Goal: Obtain resource: Obtain resource

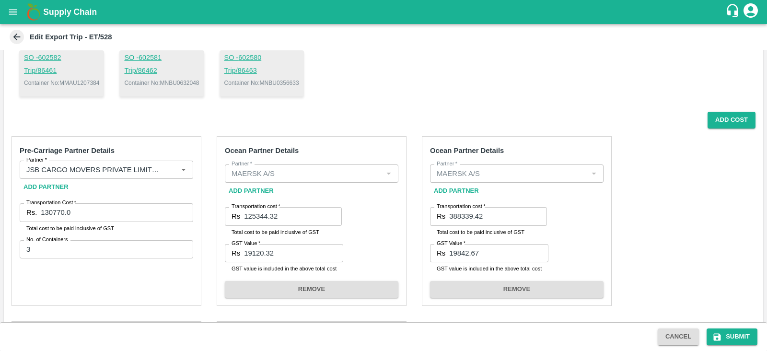
scroll to position [110, 0]
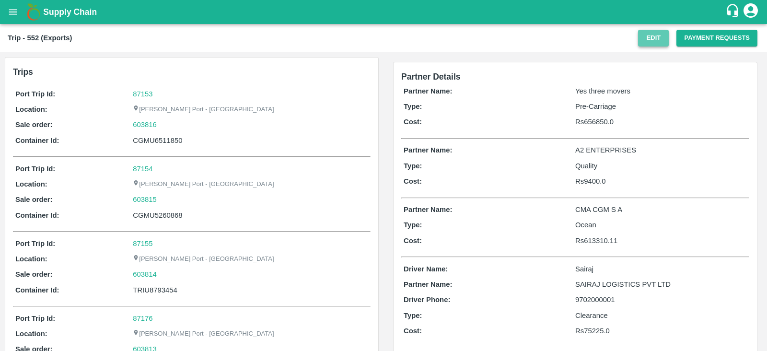
click at [652, 39] on button "Edit" at bounding box center [653, 38] width 31 height 17
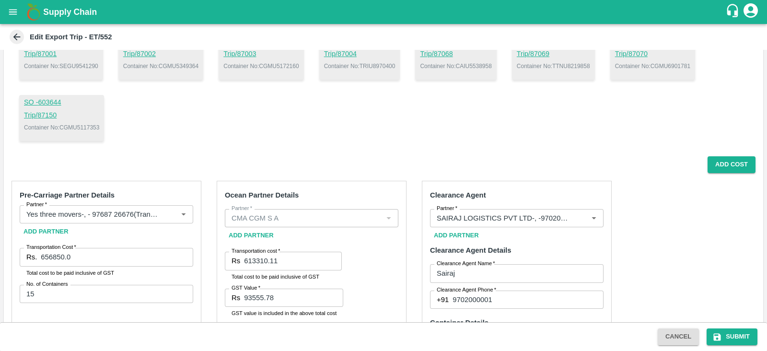
scroll to position [322, 0]
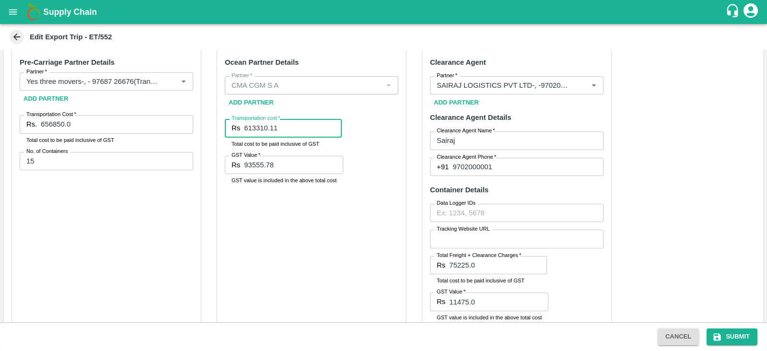
click at [291, 128] on input "613310.11" at bounding box center [293, 128] width 98 height 18
paste input "613741.89"
click at [283, 161] on input "93555.78" at bounding box center [293, 165] width 99 height 18
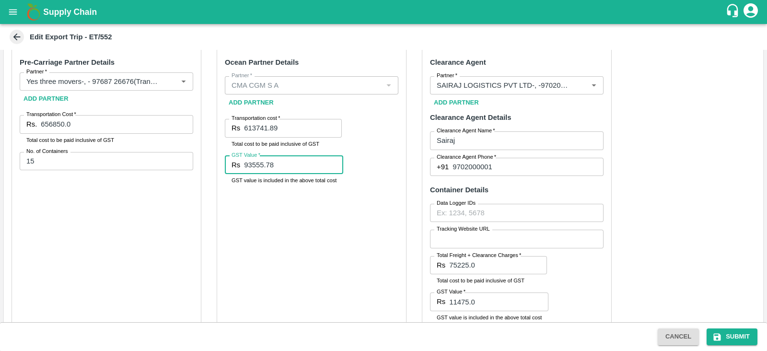
click at [283, 161] on input "93555.78" at bounding box center [293, 165] width 99 height 18
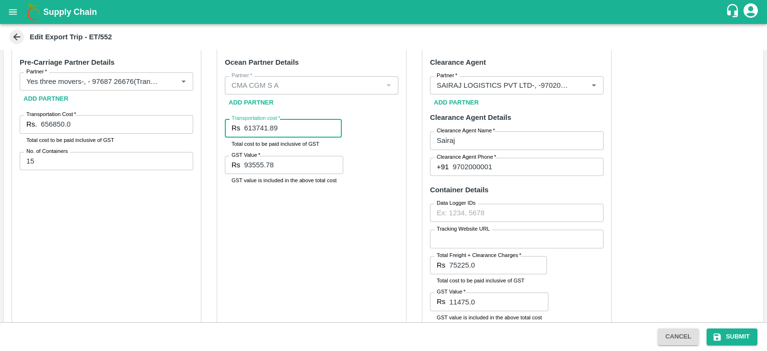
click at [293, 129] on input "613741.89" at bounding box center [293, 128] width 98 height 18
paste input "93621.64"
type input "93621.64"
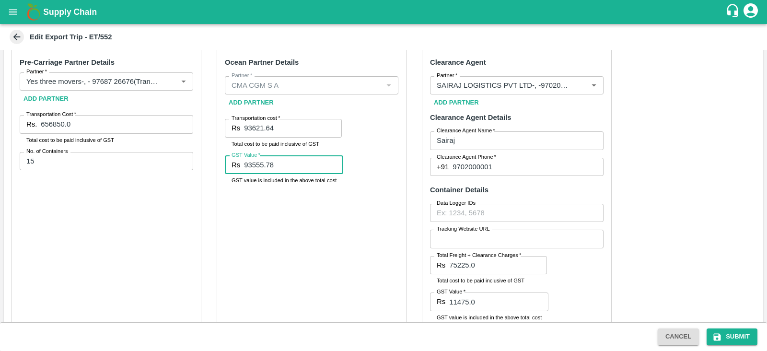
click at [310, 169] on input "93555.78" at bounding box center [293, 165] width 99 height 18
paste input "613741.89"
type input "613741.89"
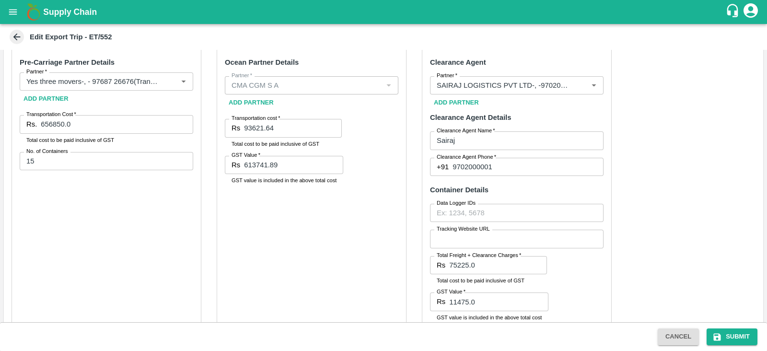
click at [314, 225] on div "Ocean Partner Details Partner   * Partner   * Add Partner Transportation cost  …" at bounding box center [312, 192] width 190 height 289
click at [720, 335] on icon "submit" at bounding box center [716, 336] width 7 height 7
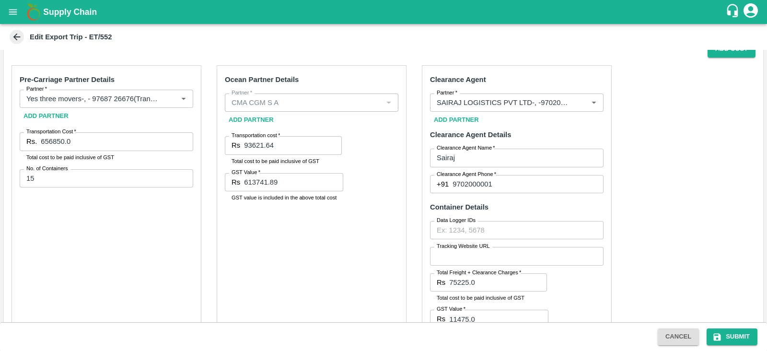
scroll to position [299, 0]
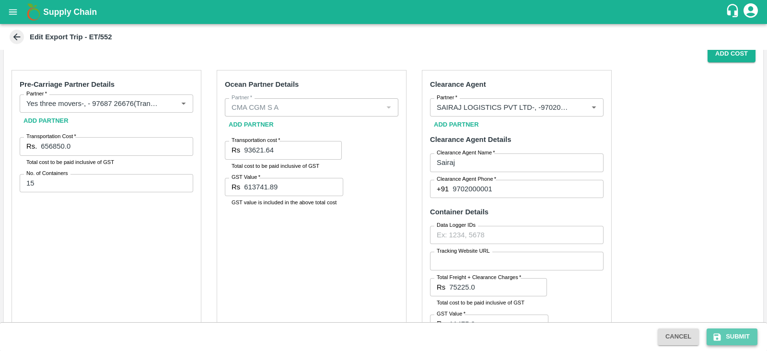
click at [732, 338] on button "Submit" at bounding box center [731, 336] width 51 height 17
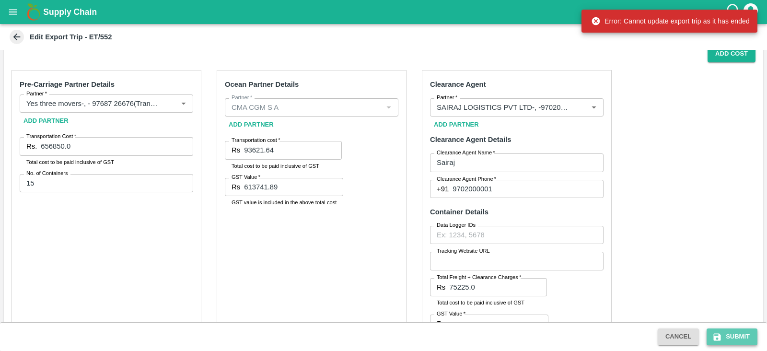
click at [732, 338] on button "Submit" at bounding box center [731, 336] width 51 height 17
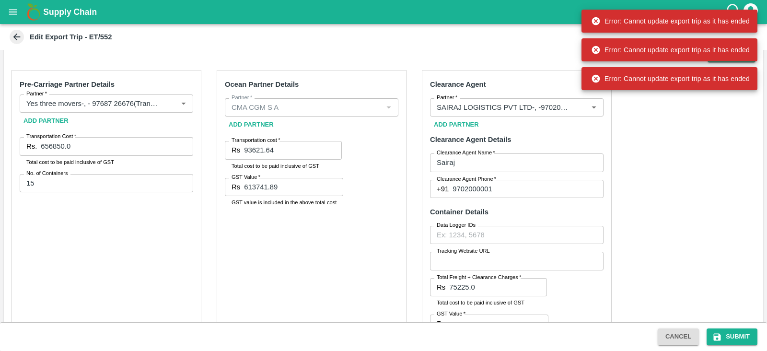
click at [715, 208] on div "Pre-Carriage Partner Details Partner   * Partner   * Add Partner Transportation…" at bounding box center [383, 298] width 759 height 473
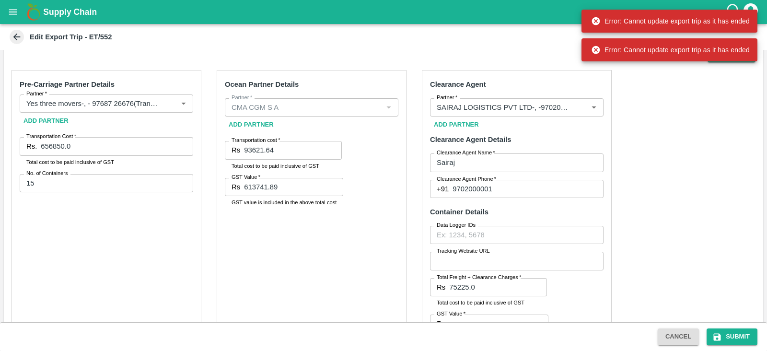
click at [662, 164] on div "Pre-Carriage Partner Details Partner   * Partner   * Add Partner Transportation…" at bounding box center [383, 298] width 759 height 473
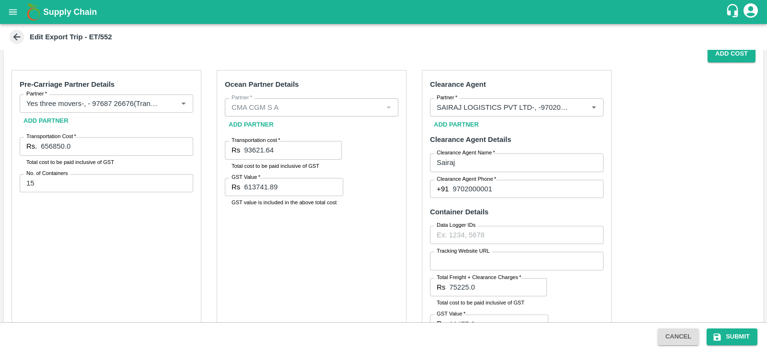
scroll to position [247, 0]
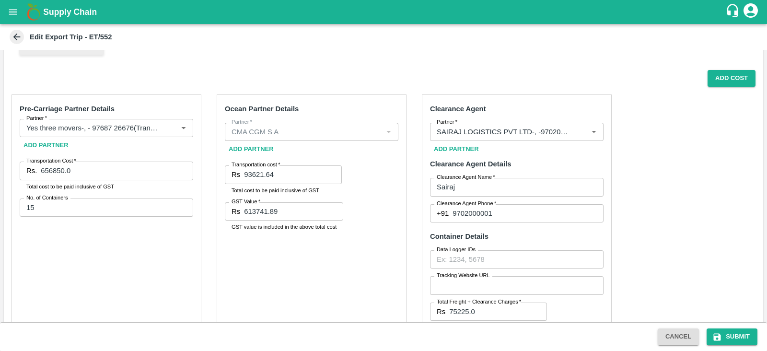
scroll to position [295, 0]
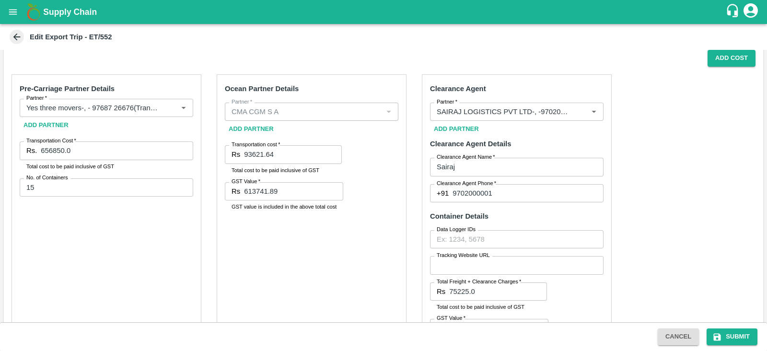
click at [353, 180] on div "Ocean Partner Details Partner   * Partner   * Add Partner Transportation cost  …" at bounding box center [312, 218] width 190 height 289
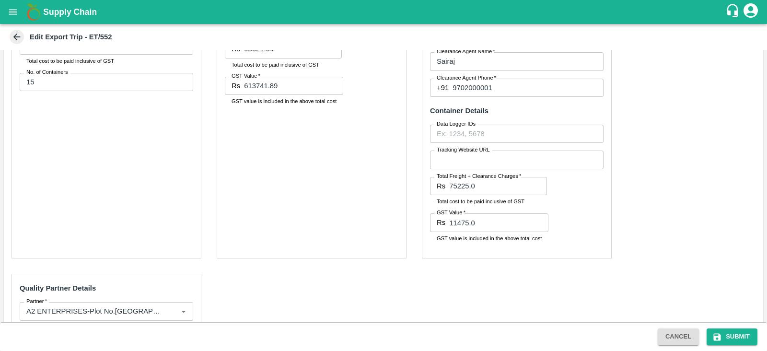
scroll to position [450, 0]
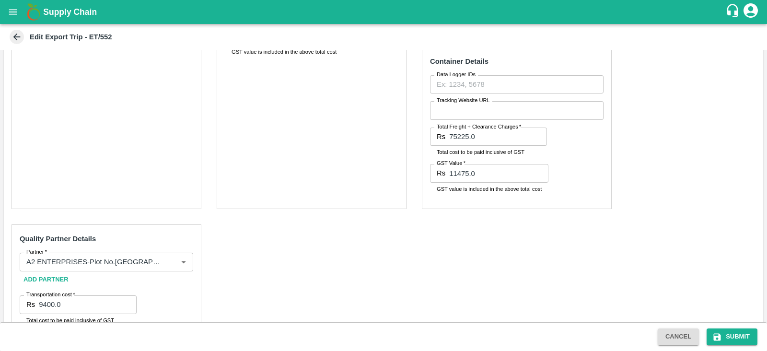
click at [253, 199] on div "Ocean Partner Details Partner   * Partner   * Add Partner Transportation cost  …" at bounding box center [312, 64] width 190 height 289
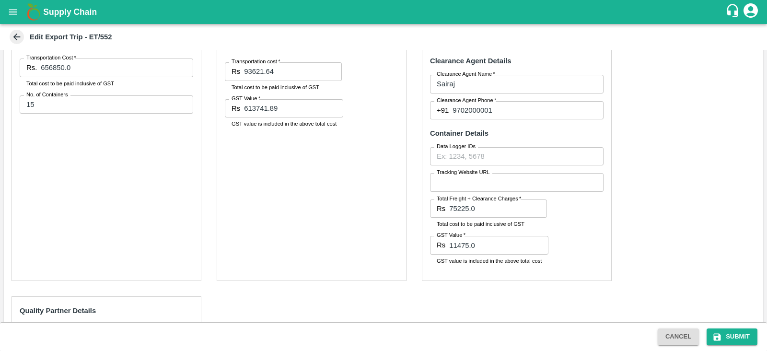
click at [253, 199] on div "Ocean Partner Details Partner   * Partner   * Add Partner Transportation cost  …" at bounding box center [312, 135] width 190 height 289
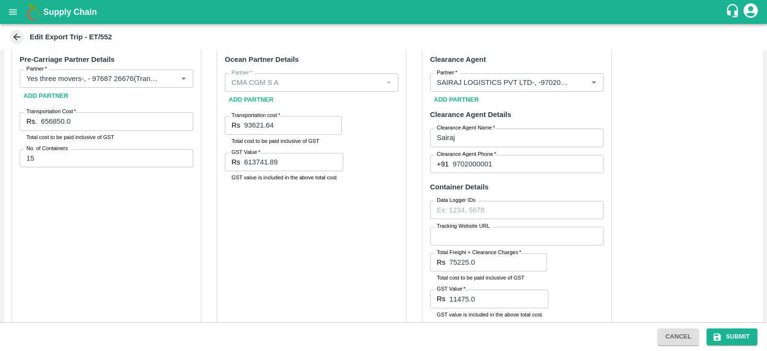
scroll to position [322, 0]
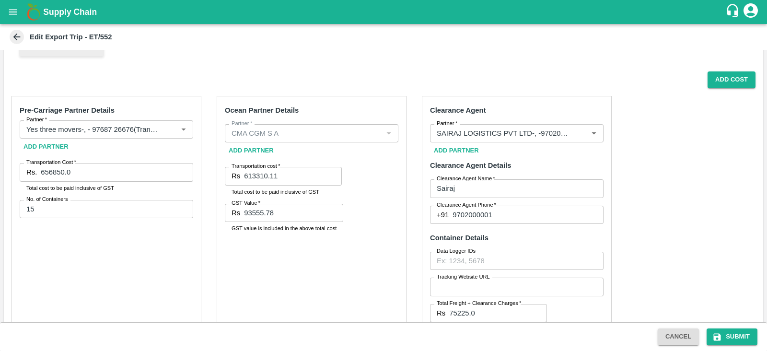
scroll to position [286, 0]
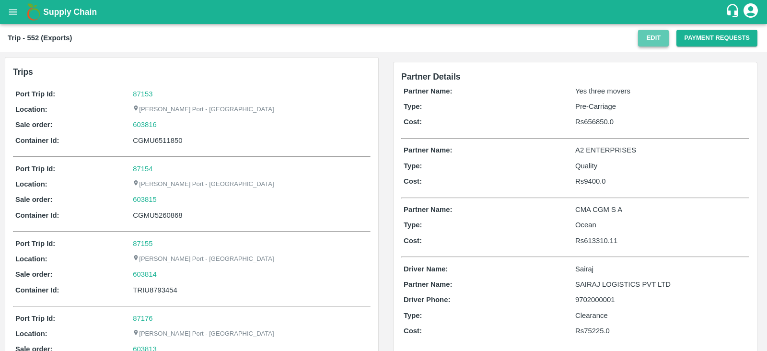
click at [658, 40] on button "Edit" at bounding box center [653, 38] width 31 height 17
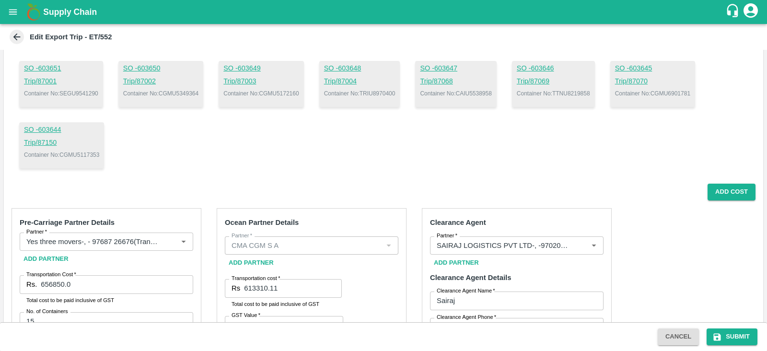
scroll to position [276, 0]
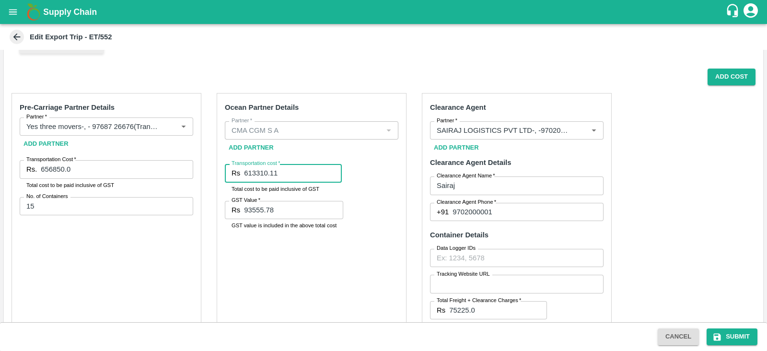
click at [292, 170] on input "613310.11" at bounding box center [293, 173] width 98 height 18
paste input "741.89"
type input "613741.89"
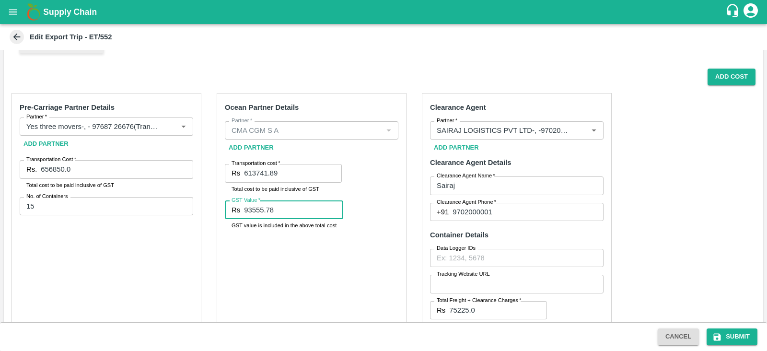
click at [298, 212] on input "93555.78" at bounding box center [293, 210] width 99 height 18
paste input "93621.64"
type input "93621.64"
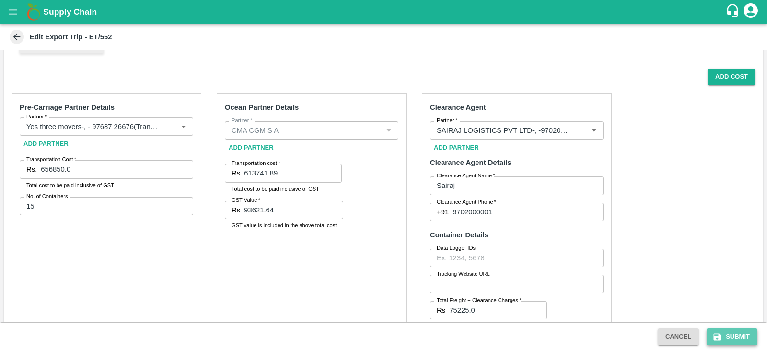
click at [724, 328] on button "Submit" at bounding box center [731, 336] width 51 height 17
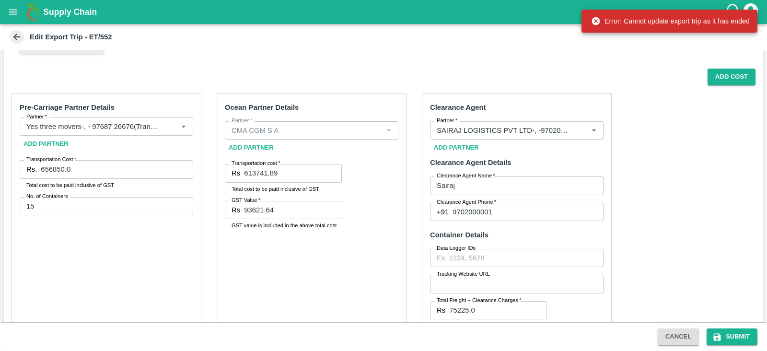
click at [707, 146] on div "Pre-Carriage Partner Details Partner   * Partner   * Add Partner Transportation…" at bounding box center [383, 321] width 759 height 473
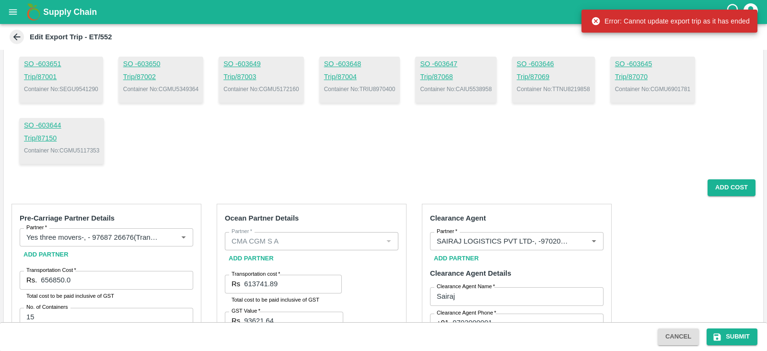
scroll to position [163, 0]
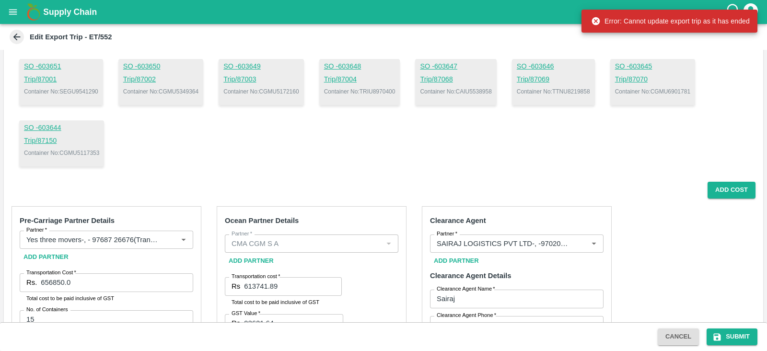
click at [664, 147] on div "SO - 603816 Trip/ 87153 Container No: CGMU6511850 SO - 603815 Trip/ 87154 Conta…" at bounding box center [383, 82] width 728 height 169
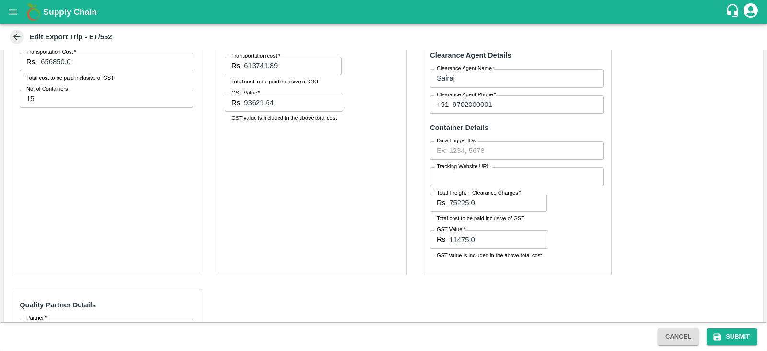
scroll to position [515, 0]
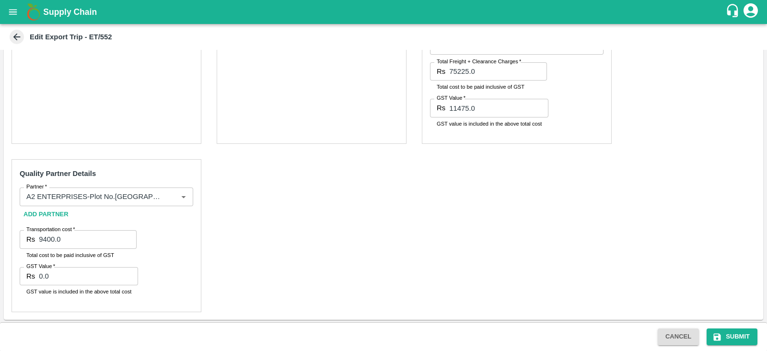
click at [630, 129] on div "Pre-Carriage Partner Details Partner   * Partner   * Add Partner Transportation…" at bounding box center [383, 83] width 759 height 473
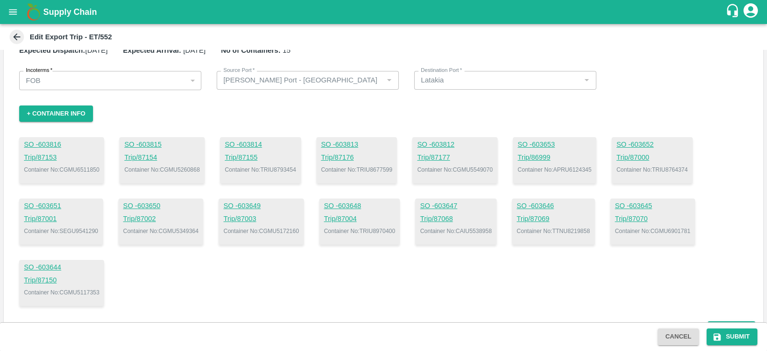
scroll to position [0, 0]
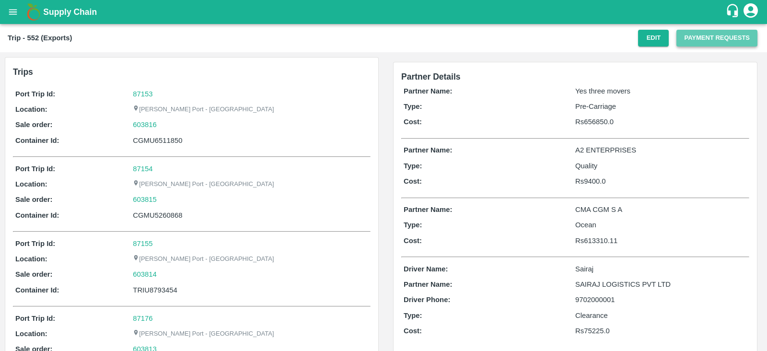
click at [703, 43] on button "Payment Requests" at bounding box center [716, 38] width 81 height 17
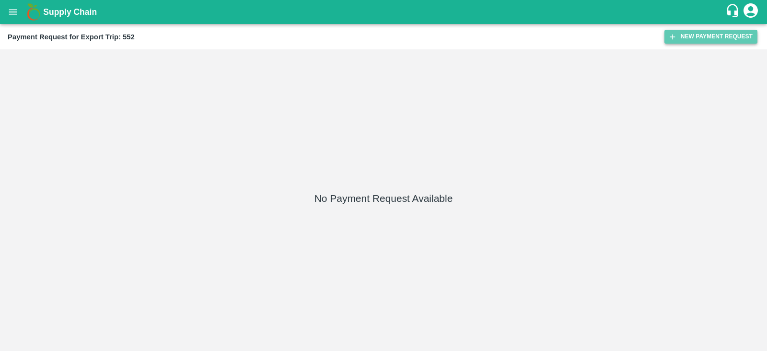
click at [675, 36] on icon "button" at bounding box center [672, 37] width 9 height 9
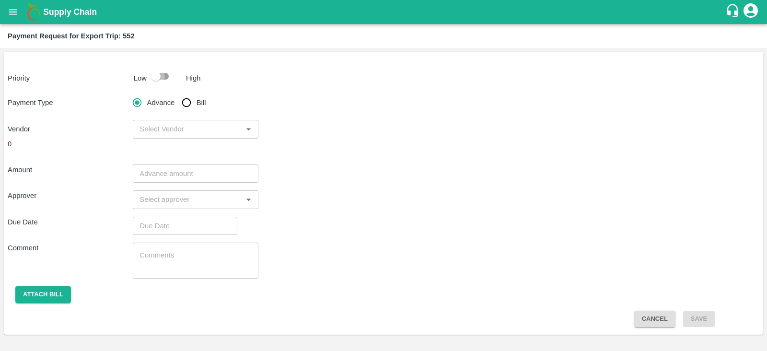
click at [161, 78] on input "checkbox" at bounding box center [155, 76] width 55 height 18
checkbox input "true"
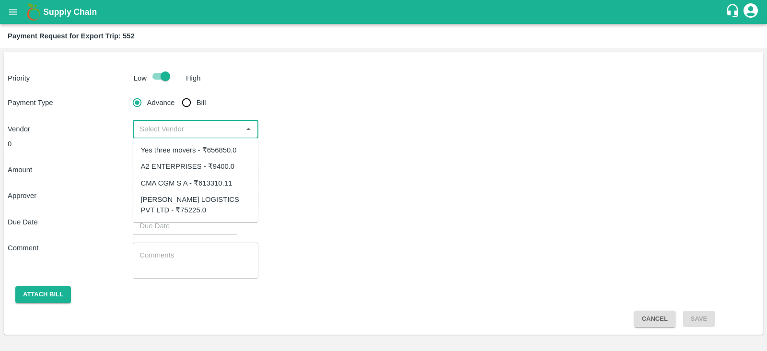
click at [180, 126] on input "input" at bounding box center [187, 129] width 103 height 12
click at [221, 178] on div "CMA CGM S A - ₹613310.11" at bounding box center [187, 183] width 92 height 11
type input "CMA CGM S A - ₹613310.11"
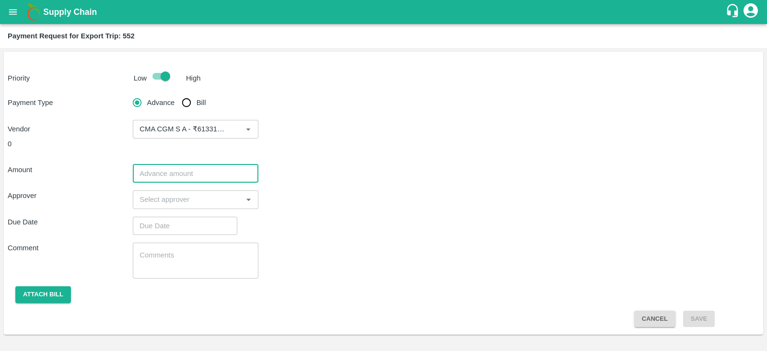
click at [196, 177] on input "number" at bounding box center [195, 173] width 125 height 18
click at [238, 130] on icon "Clear" at bounding box center [236, 128] width 5 height 5
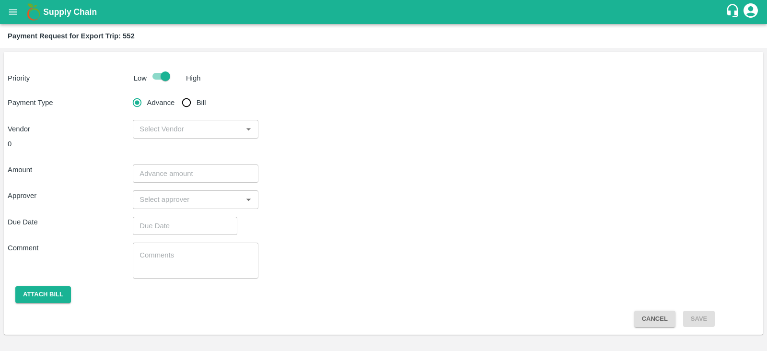
click at [305, 127] on div "Vendor ​" at bounding box center [383, 129] width 751 height 18
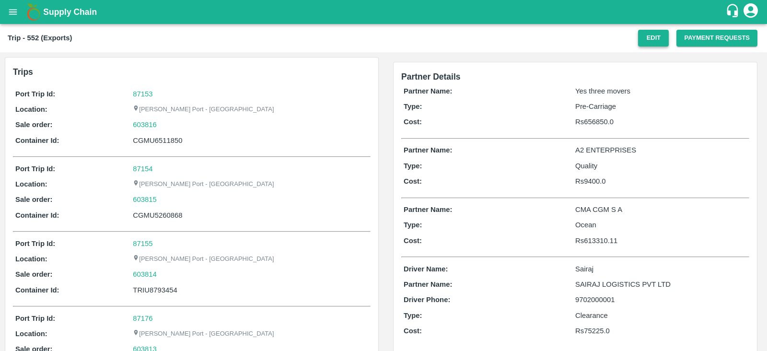
click at [639, 42] on button "Edit" at bounding box center [653, 38] width 31 height 17
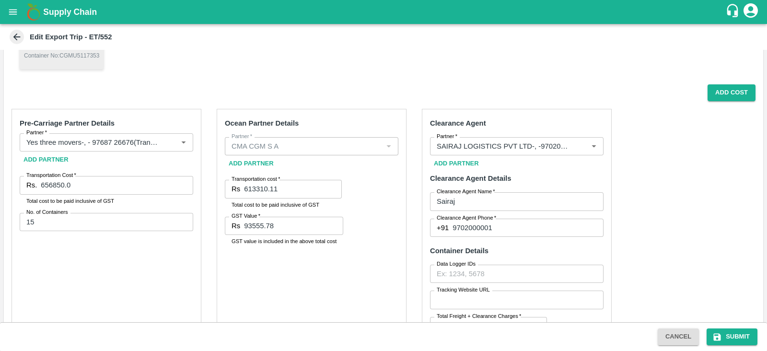
scroll to position [274, 0]
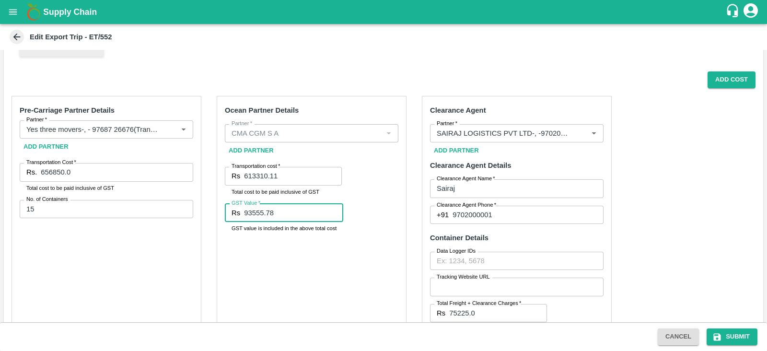
click at [290, 211] on input "93555.78" at bounding box center [293, 213] width 99 height 18
click at [330, 214] on input "93554.78" at bounding box center [293, 213] width 99 height 18
click at [330, 214] on input "93553.78" at bounding box center [293, 213] width 99 height 18
click at [330, 214] on input "93552.78" at bounding box center [293, 213] width 99 height 18
click at [330, 214] on input "93551.78" at bounding box center [293, 213] width 99 height 18
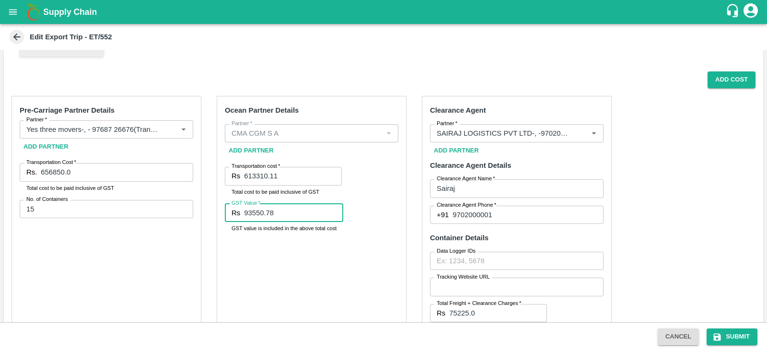
click at [330, 214] on input "93550.78" at bounding box center [293, 213] width 99 height 18
click at [330, 214] on input "93549.78" at bounding box center [293, 213] width 99 height 18
click at [330, 214] on input "93548.78" at bounding box center [293, 213] width 99 height 18
click at [330, 214] on input "93547.78" at bounding box center [293, 213] width 99 height 18
click at [330, 214] on input "93546.78" at bounding box center [293, 213] width 99 height 18
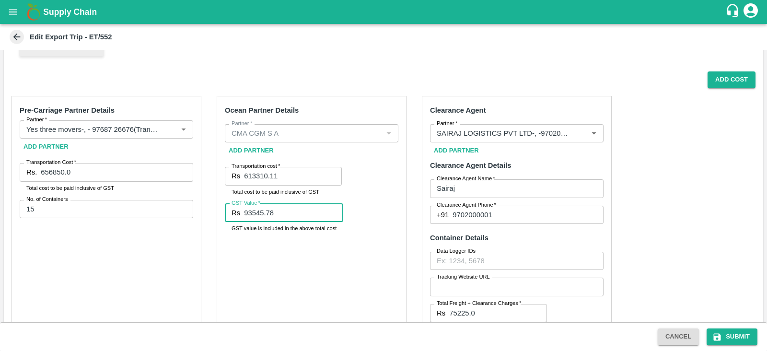
click at [330, 214] on input "93545.78" at bounding box center [293, 213] width 99 height 18
click at [330, 214] on input "93544.78" at bounding box center [293, 213] width 99 height 18
click at [330, 214] on input "93543.78" at bounding box center [293, 213] width 99 height 18
click at [330, 214] on input "93542.78" at bounding box center [293, 213] width 99 height 18
type input "93541.78"
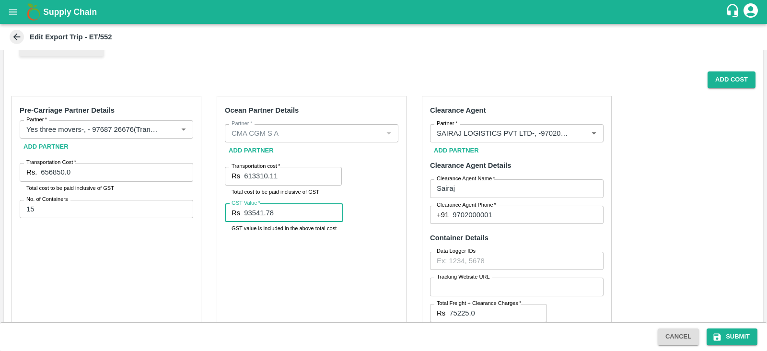
click at [330, 214] on input "93541.78" at bounding box center [293, 213] width 99 height 18
click at [733, 332] on button "Submit" at bounding box center [731, 336] width 51 height 17
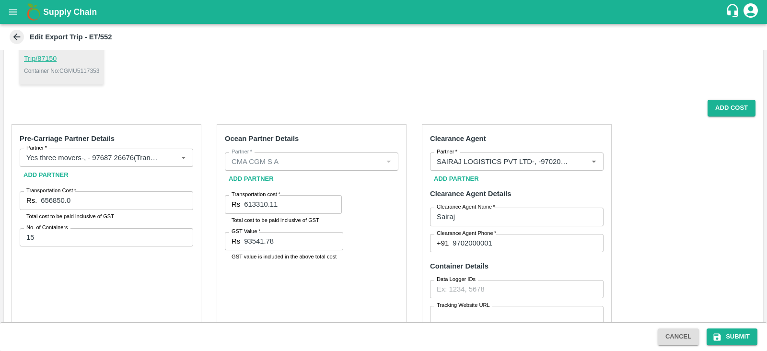
scroll to position [245, 0]
click at [333, 279] on div "Ocean Partner Details Partner   * Partner   * Add Partner Transportation cost  …" at bounding box center [312, 269] width 190 height 289
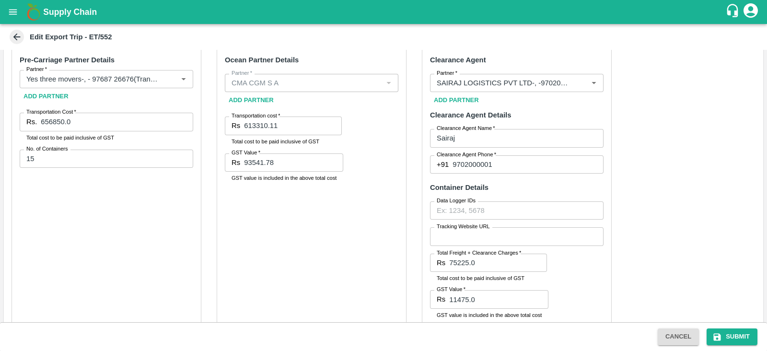
scroll to position [316, 0]
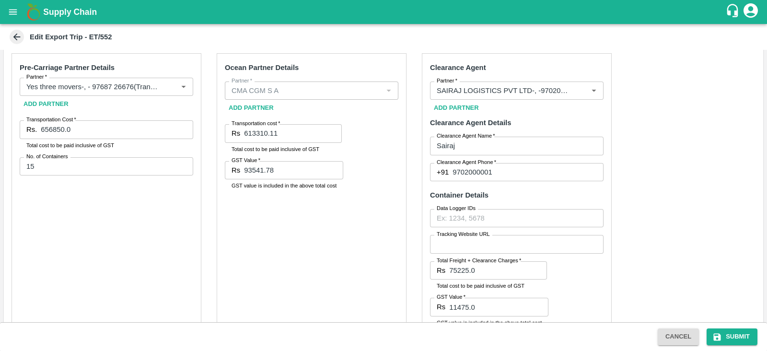
drag, startPoint x: 232, startPoint y: 122, endPoint x: 246, endPoint y: 122, distance: 14.4
click at [246, 122] on label "Transportation cost   *" at bounding box center [255, 124] width 48 height 8
click at [246, 124] on input "613310.11" at bounding box center [293, 133] width 98 height 18
click at [335, 239] on div "Ocean Partner Details Partner   * Partner   * Add Partner Transportation cost  …" at bounding box center [312, 197] width 190 height 289
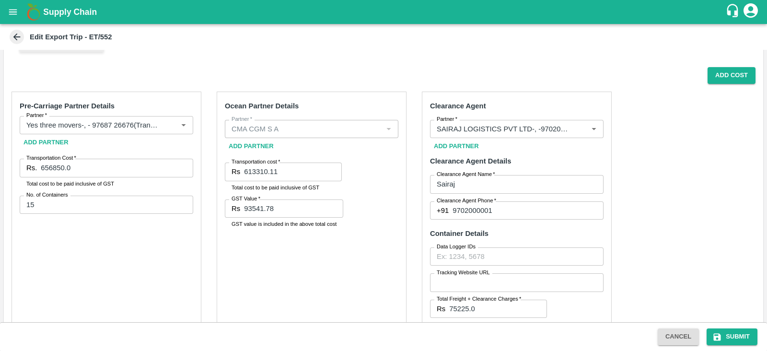
scroll to position [269, 0]
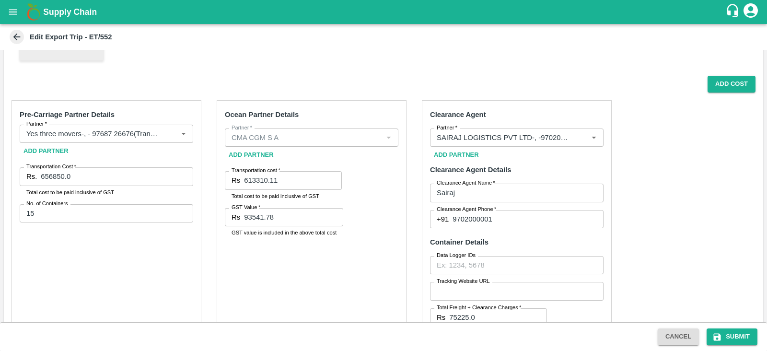
click at [235, 169] on label "Transportation cost   *" at bounding box center [255, 171] width 48 height 8
click at [244, 171] on input "613310.11" at bounding box center [293, 180] width 98 height 18
click at [235, 169] on label "Transportation cost   *" at bounding box center [255, 171] width 48 height 8
click at [244, 171] on input "613310.11" at bounding box center [293, 180] width 98 height 18
click at [235, 169] on label "Transportation cost   *" at bounding box center [255, 171] width 48 height 8
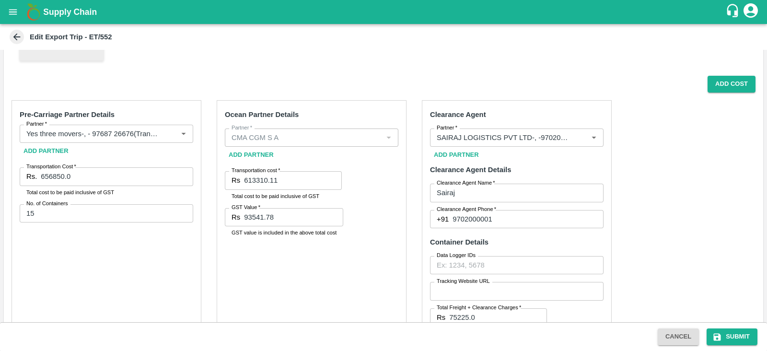
click at [244, 171] on input "613310.11" at bounding box center [293, 180] width 98 height 18
drag, startPoint x: 231, startPoint y: 169, endPoint x: 267, endPoint y: 164, distance: 36.3
click at [267, 164] on div "Ocean Partner Details Partner   * Partner   * Add Partner Transportation cost  …" at bounding box center [312, 244] width 190 height 289
drag, startPoint x: 228, startPoint y: 169, endPoint x: 256, endPoint y: 171, distance: 28.8
click at [256, 171] on div "Ocean Partner Details Partner   * Partner   * Add Partner Transportation cost  …" at bounding box center [312, 244] width 190 height 289
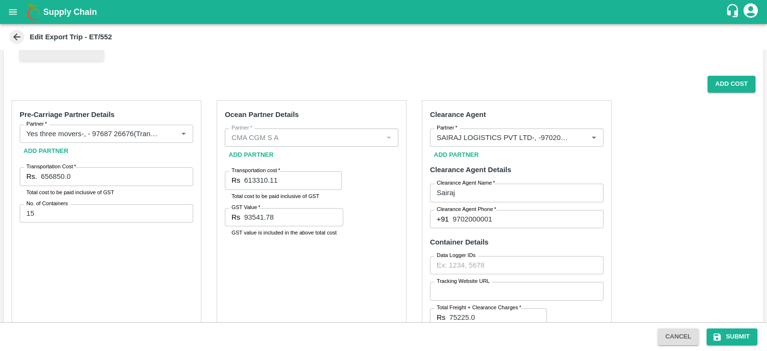
click at [256, 171] on label "Transportation cost   *" at bounding box center [255, 171] width 48 height 8
click at [256, 171] on input "613310.11" at bounding box center [293, 180] width 98 height 18
click at [256, 171] on label "Transportation cost   *" at bounding box center [255, 171] width 48 height 8
click at [256, 171] on input "613310.11" at bounding box center [293, 180] width 98 height 18
click at [256, 171] on label "Transportation cost   *" at bounding box center [255, 171] width 48 height 8
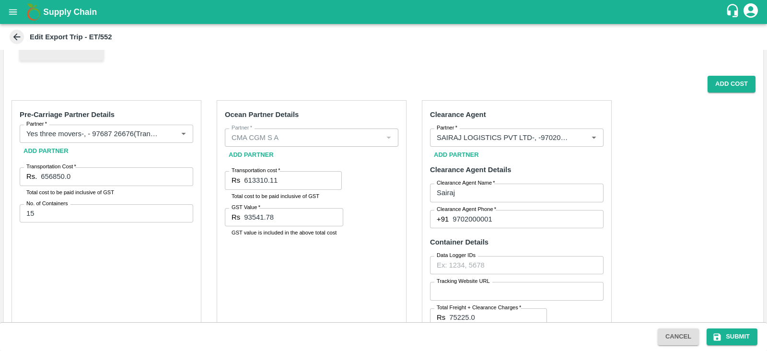
click at [256, 171] on input "613310.11" at bounding box center [293, 180] width 98 height 18
click at [256, 171] on label "Transportation cost   *" at bounding box center [255, 171] width 48 height 8
click at [256, 171] on input "613310.11" at bounding box center [293, 180] width 98 height 18
drag, startPoint x: 231, startPoint y: 181, endPoint x: 297, endPoint y: 181, distance: 65.2
click at [297, 181] on div "Rs 613310.11 Transportation cost" at bounding box center [283, 180] width 117 height 18
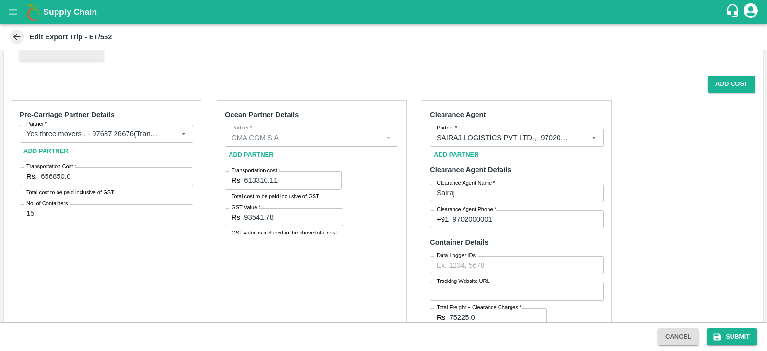
click at [239, 183] on p "Rs" at bounding box center [235, 180] width 9 height 11
click at [237, 165] on div "Ocean Partner Details Partner   * Partner   * Add Partner Transportation cost  …" at bounding box center [312, 244] width 190 height 289
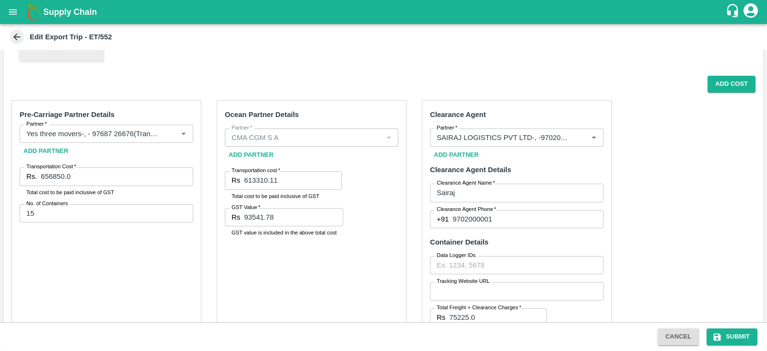
click at [237, 165] on div "Ocean Partner Details Partner   * Partner   * Add Partner Transportation cost  …" at bounding box center [312, 244] width 190 height 289
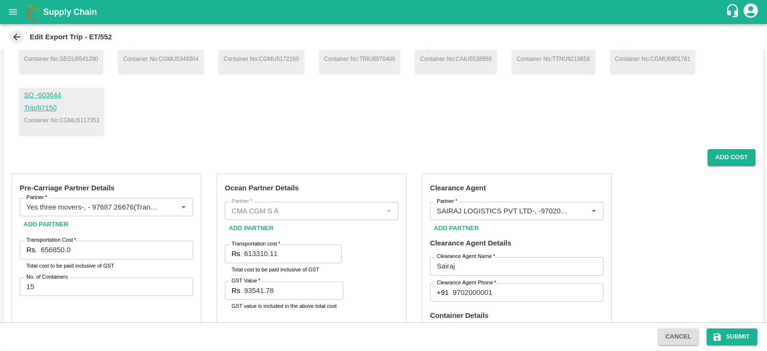
scroll to position [0, 0]
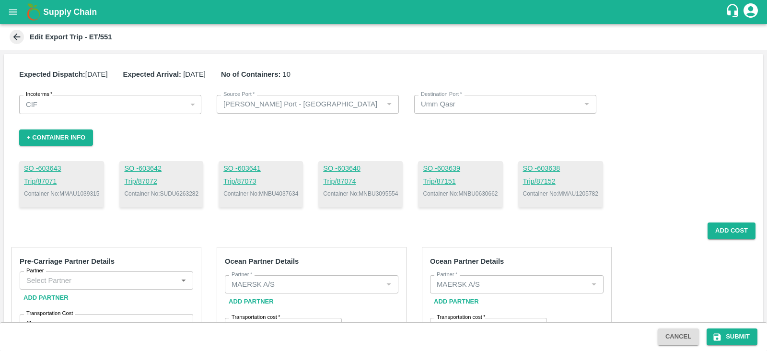
scroll to position [100, 0]
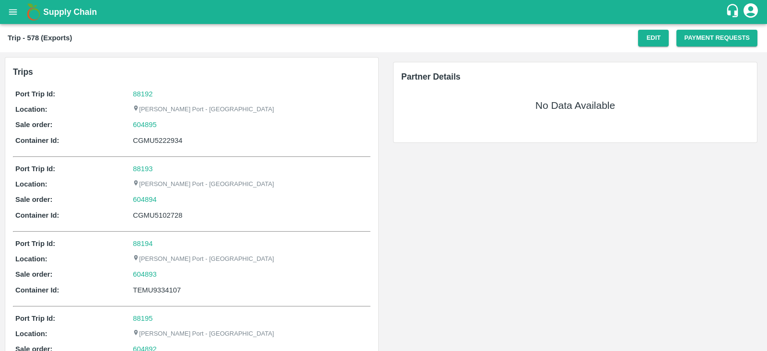
scroll to position [785, 0]
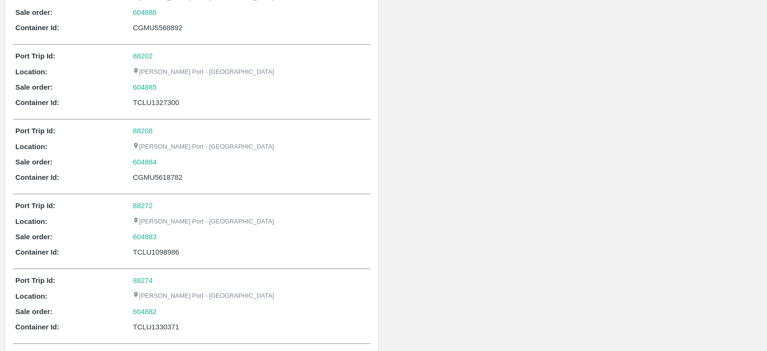
click at [158, 161] on div "604884" at bounding box center [250, 162] width 235 height 11
copy link "604884"
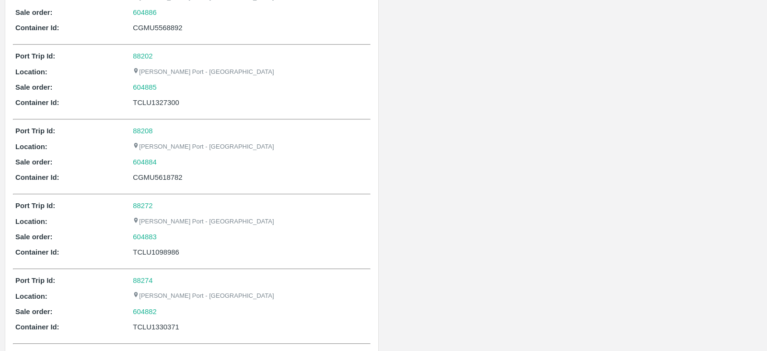
click at [242, 182] on div "Port Trip Id: 88208 Location: [PERSON_NAME][GEOGRAPHIC_DATA] - Nhava Sheva Sale…" at bounding box center [191, 156] width 357 height 67
click at [170, 174] on div "CGMU5618782" at bounding box center [250, 177] width 235 height 11
copy div "CGMU5618782"
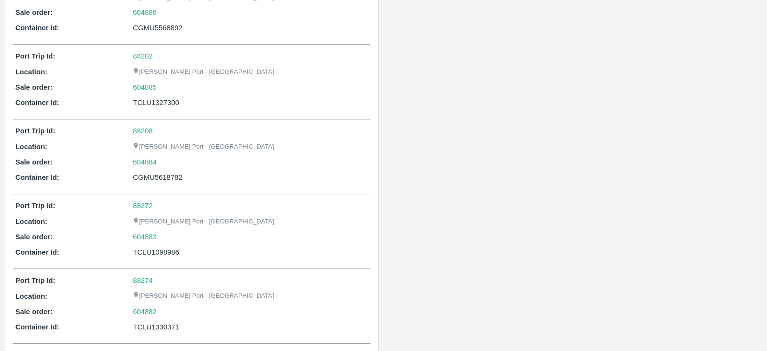
scroll to position [263, 0]
click at [161, 162] on div "604891" at bounding box center [250, 160] width 235 height 11
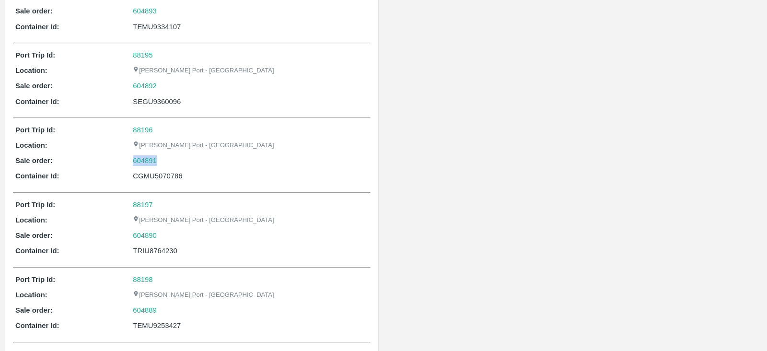
click at [161, 162] on div "604891" at bounding box center [250, 160] width 235 height 11
copy link "604891"
click at [177, 174] on div "CGMU5070786" at bounding box center [250, 176] width 235 height 11
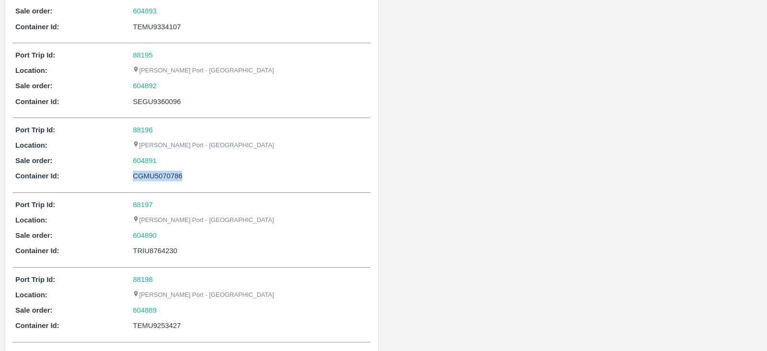
click at [177, 174] on div "CGMU5070786" at bounding box center [250, 176] width 235 height 11
copy div "CGMU5070786"
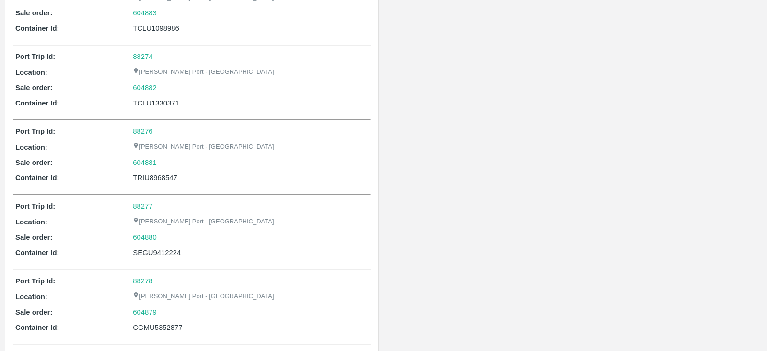
click at [169, 159] on div "604881" at bounding box center [250, 162] width 235 height 11
copy link "604881"
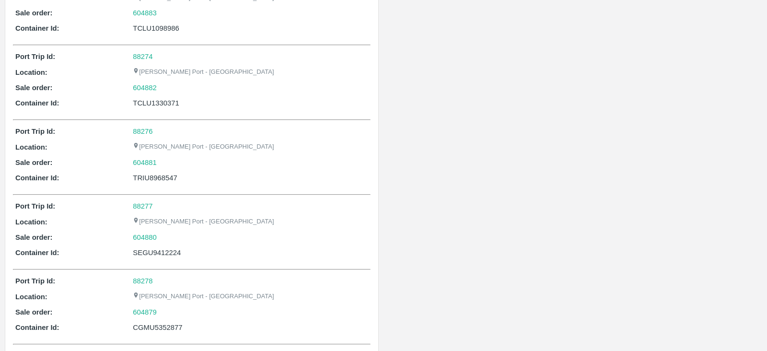
click at [165, 177] on div "TRIU8968547" at bounding box center [250, 177] width 235 height 11
copy div "TRIU8968547"
click at [165, 248] on div "SEGU9412224" at bounding box center [250, 252] width 235 height 11
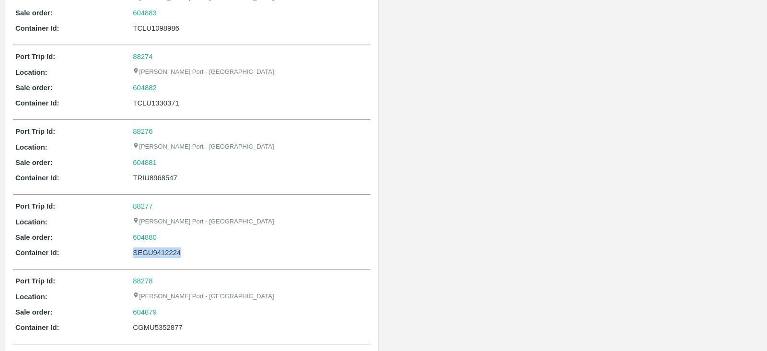
click at [165, 248] on div "SEGU9412224" at bounding box center [250, 252] width 235 height 11
copy div "SEGU9412224"
click at [163, 233] on div "604880" at bounding box center [250, 237] width 235 height 11
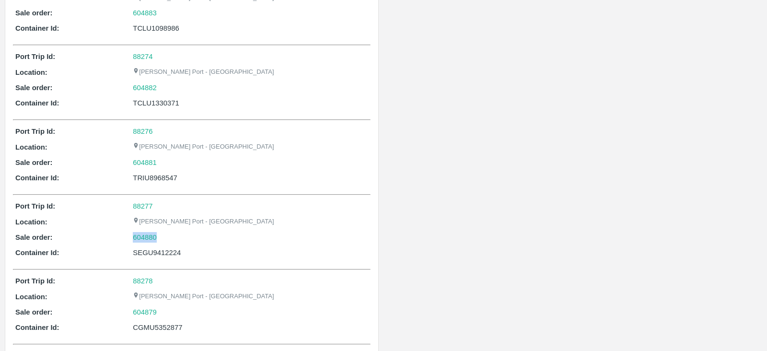
copy link "604880"
click at [184, 248] on div "SEGU9412224" at bounding box center [250, 252] width 235 height 11
copy div "SEGU9412224"
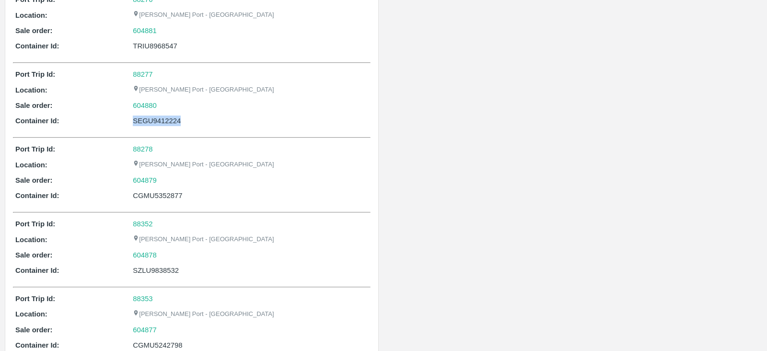
scroll to position [1150, 0]
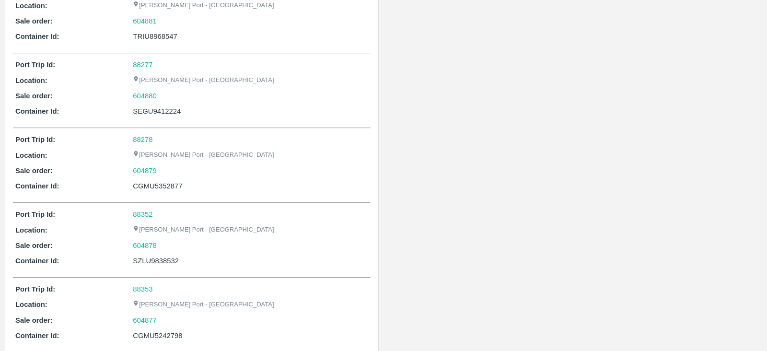
click at [163, 165] on div "604879" at bounding box center [250, 170] width 235 height 11
copy link "604879"
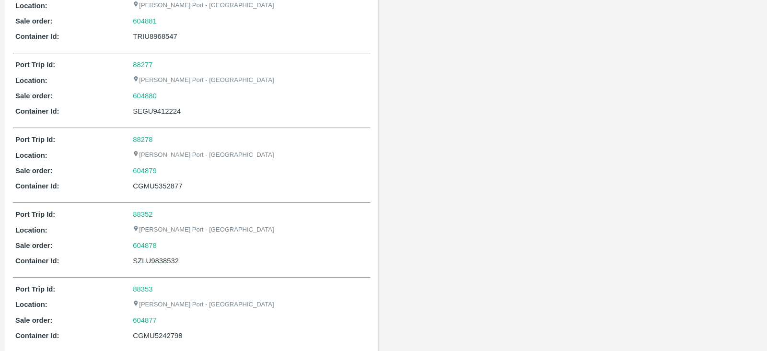
click at [173, 182] on div "CGMU5352877" at bounding box center [250, 186] width 235 height 11
